Goal: Find specific page/section: Find specific page/section

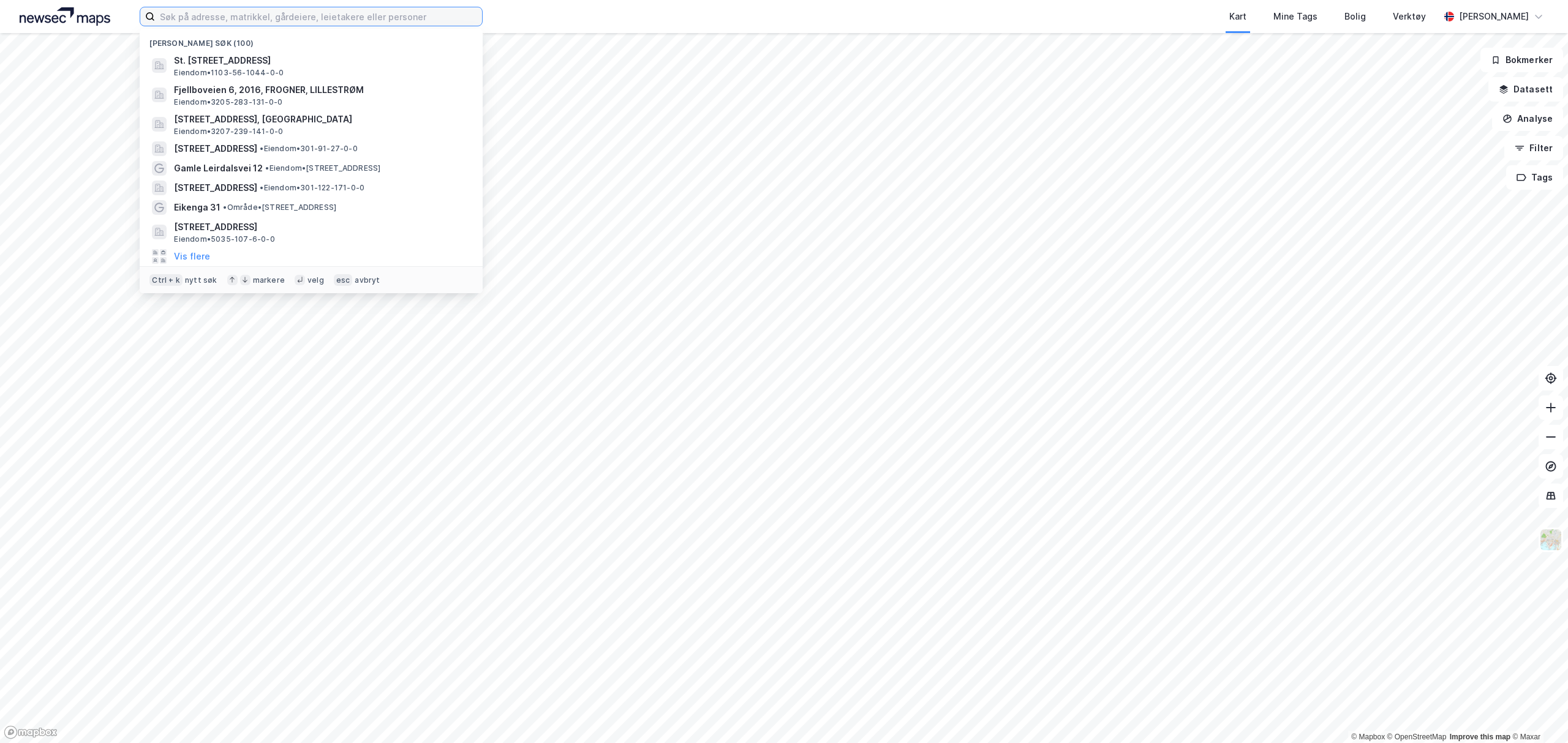
click at [230, 21] on input at bounding box center [319, 16] width 327 height 18
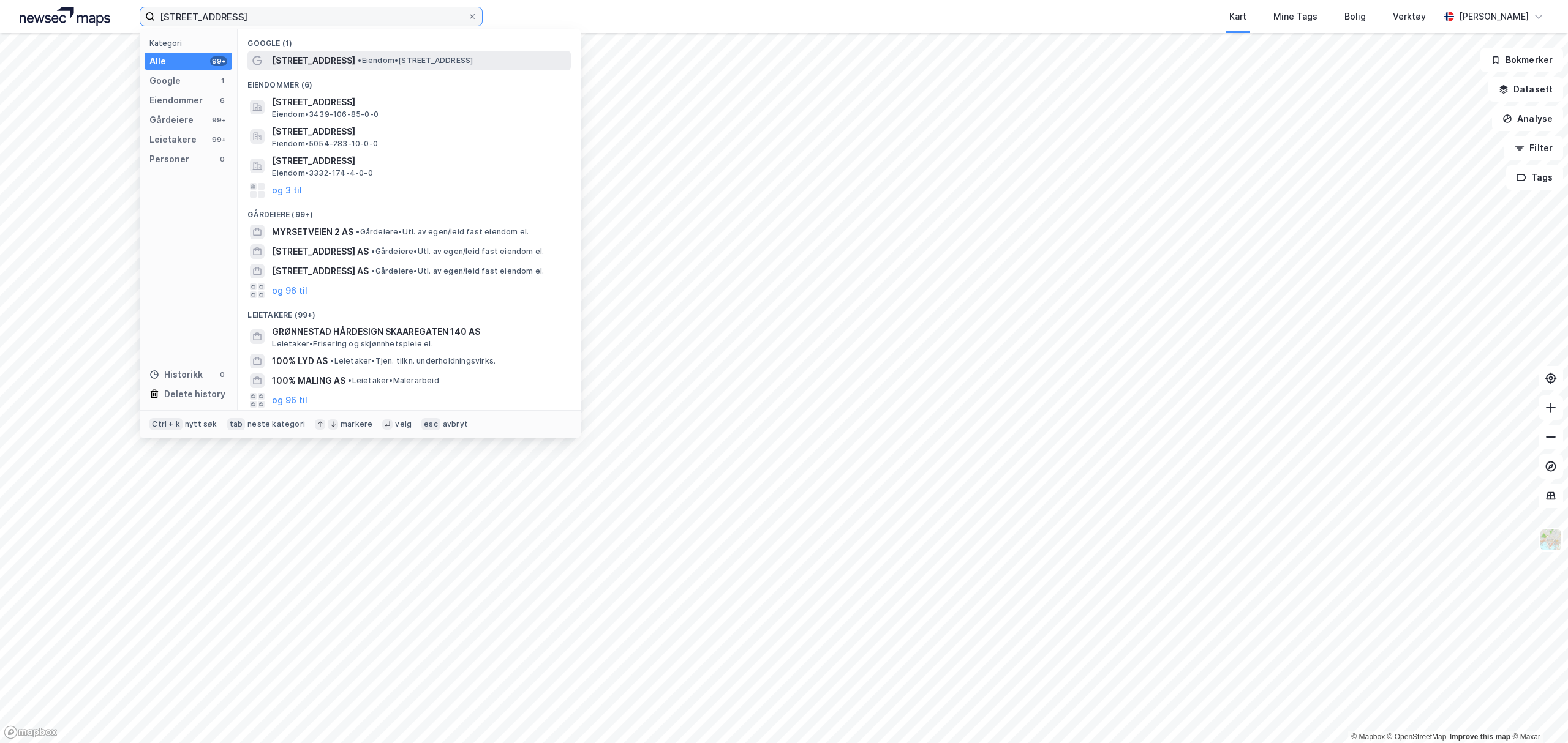
type input "[STREET_ADDRESS]"
click at [304, 54] on span "[STREET_ADDRESS]" at bounding box center [313, 60] width 84 height 15
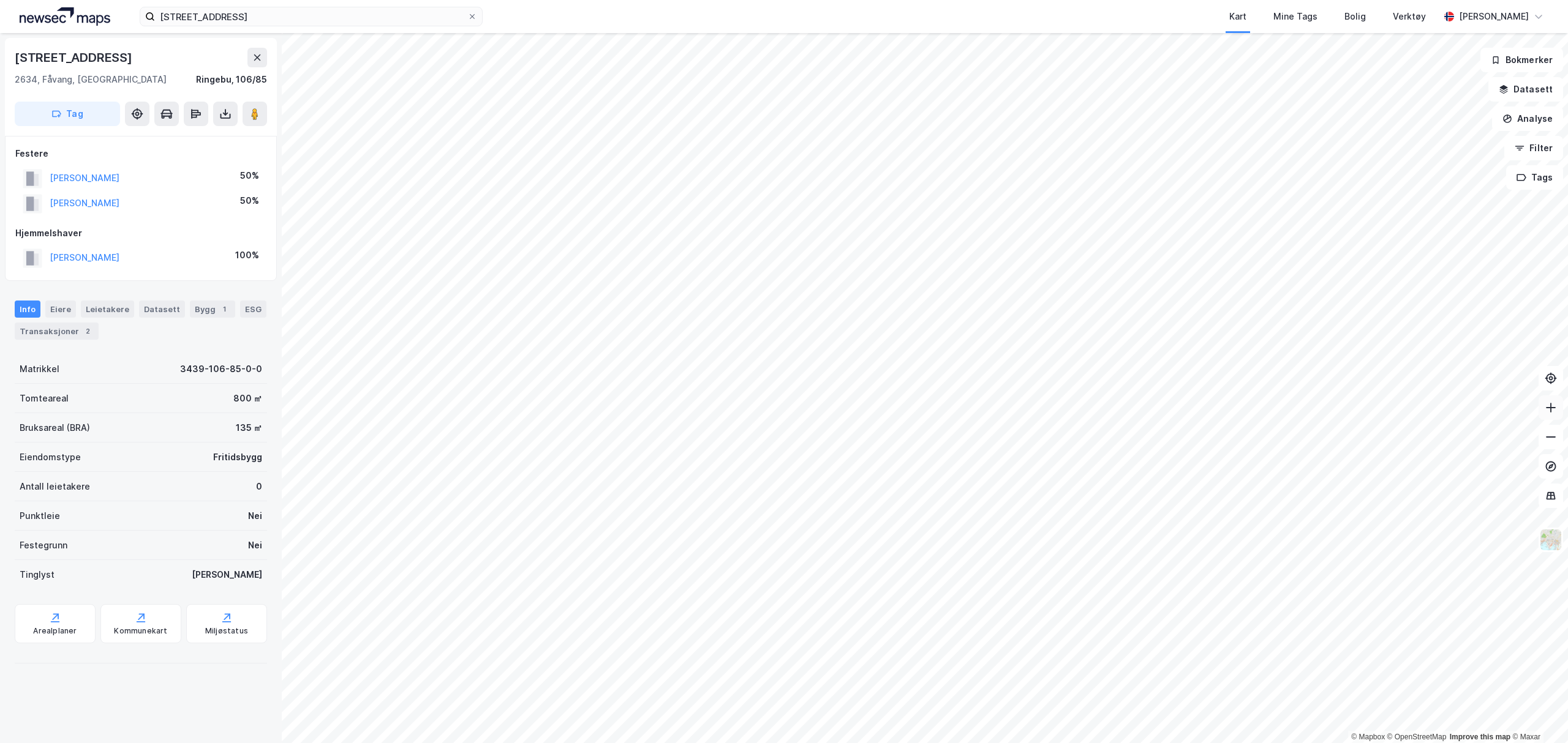
click at [1552, 405] on icon at bounding box center [1551, 408] width 12 height 12
